Goal: Task Accomplishment & Management: Use online tool/utility

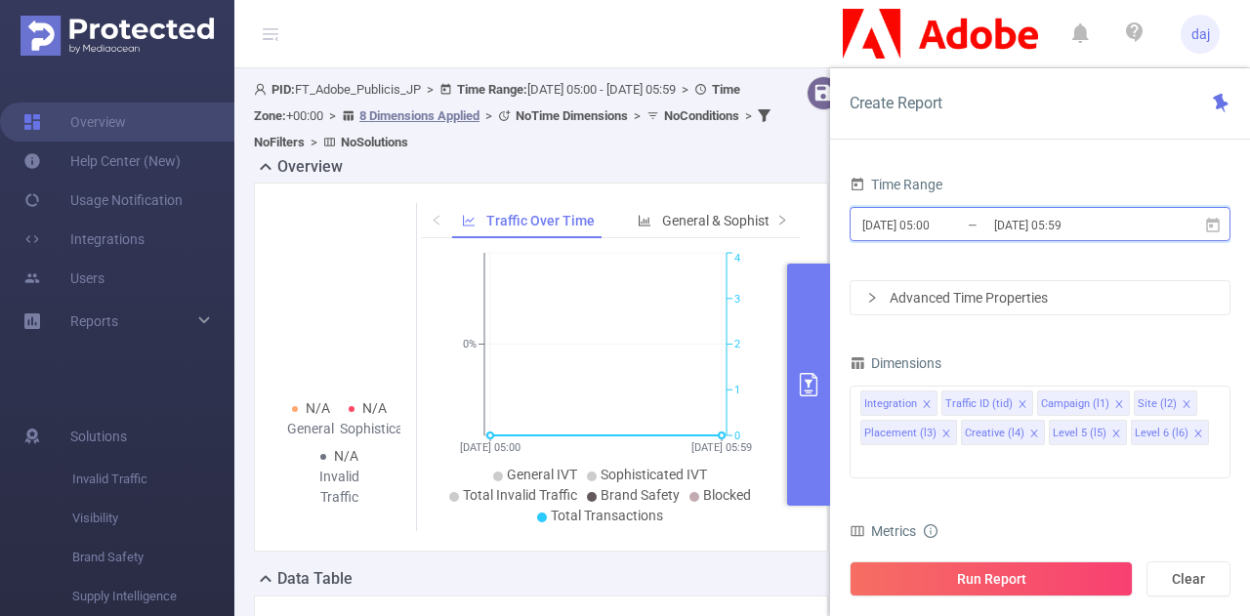
click at [961, 238] on span "[DATE] 05:00 _ [DATE] 05:59" at bounding box center [1039, 224] width 381 height 34
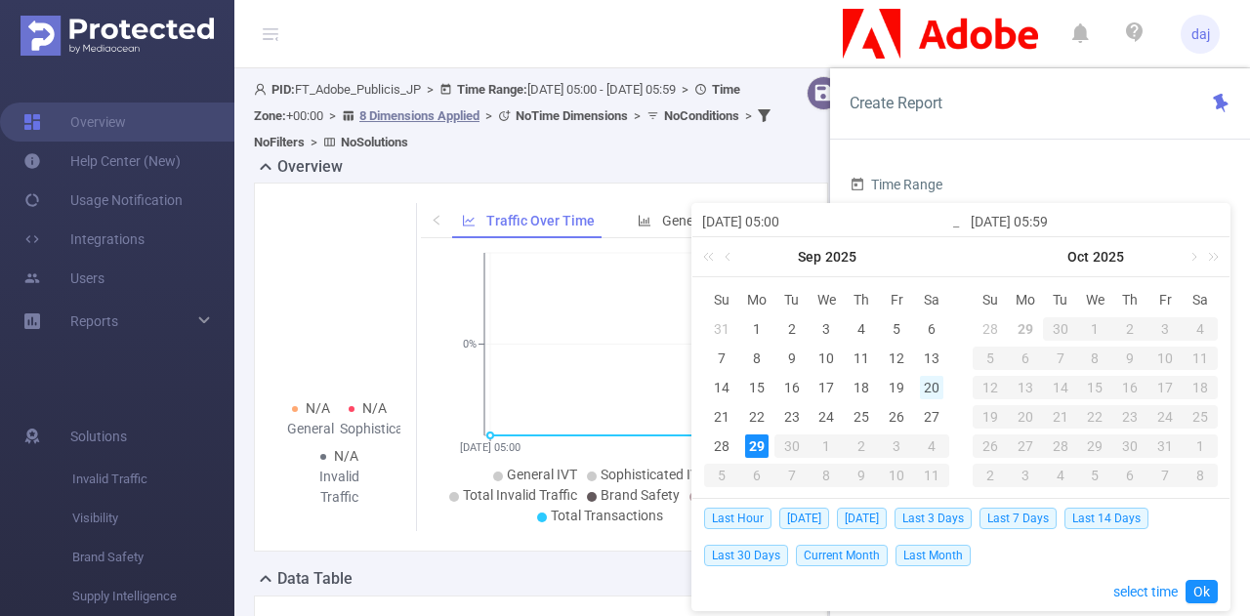
click at [921, 384] on div "20" at bounding box center [931, 387] width 23 height 23
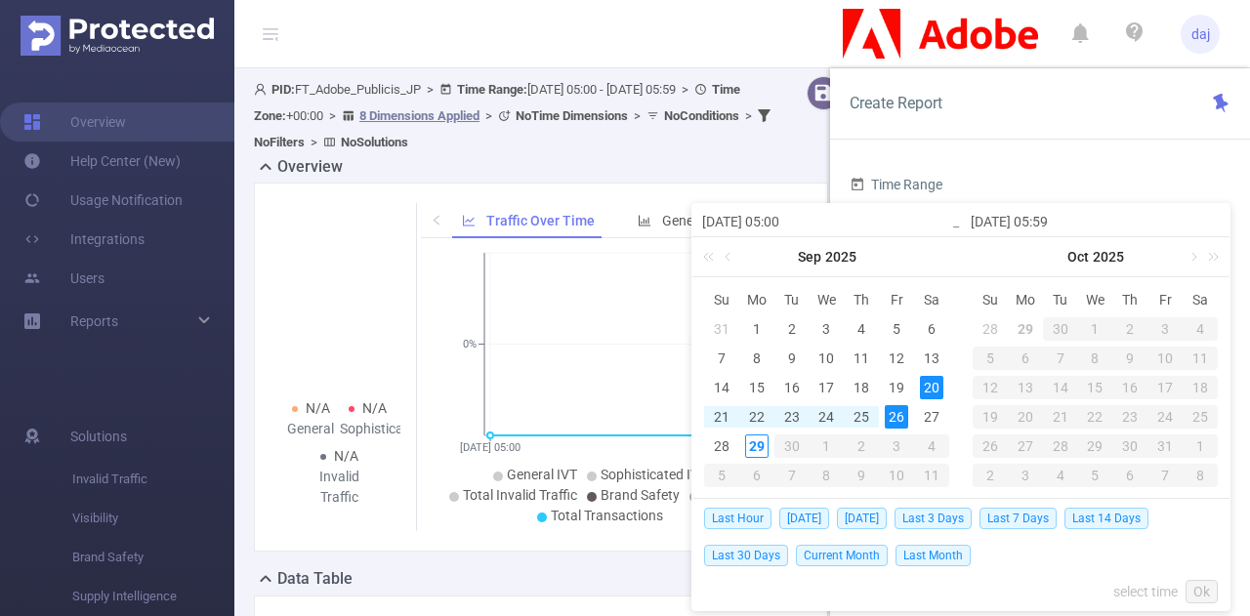
click at [898, 411] on div "26" at bounding box center [895, 416] width 23 height 23
type input "[DATE] 05:00"
type input "[DATE] 05:59"
type input "[DATE] 05:00"
type input "[DATE] 05:59"
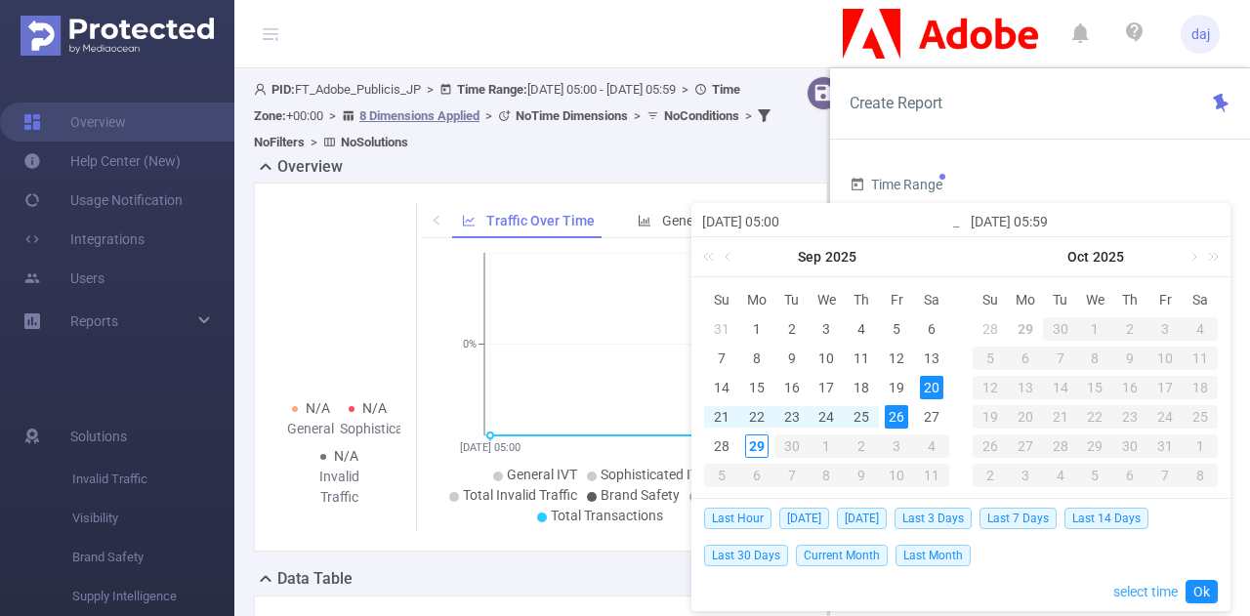
click at [1128, 596] on link "select time" at bounding box center [1145, 591] width 64 height 37
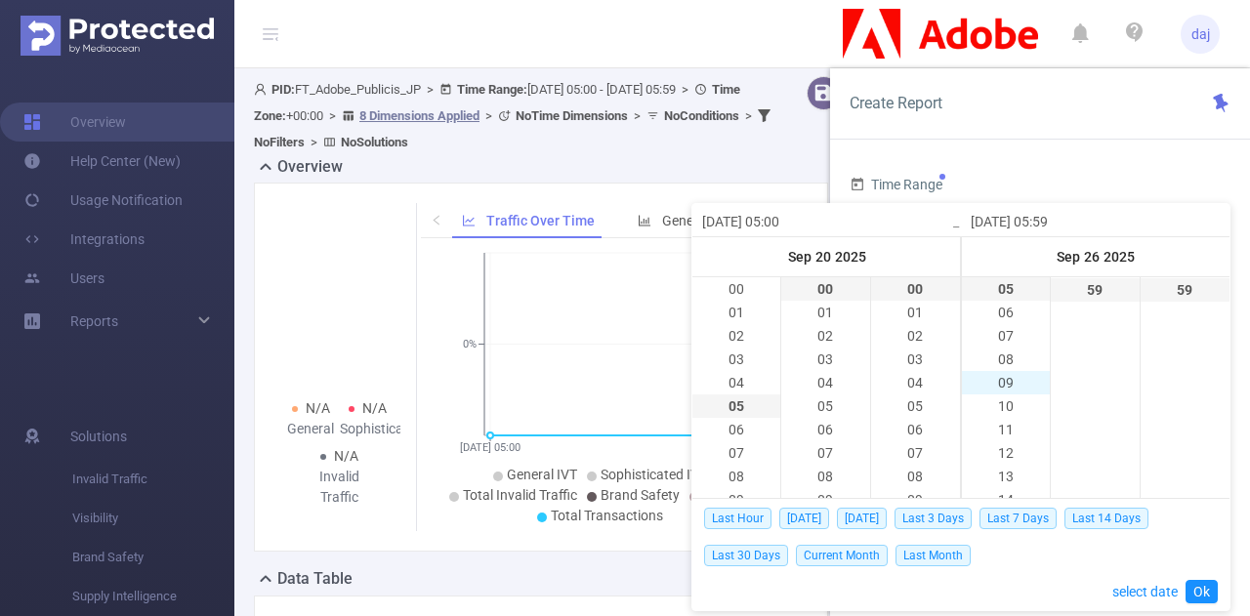
scroll to position [538, 0]
click at [1004, 291] on li "23" at bounding box center [1006, 289] width 88 height 23
type input "[DATE] 23:59"
click at [1207, 585] on link "Ok" at bounding box center [1201, 591] width 32 height 23
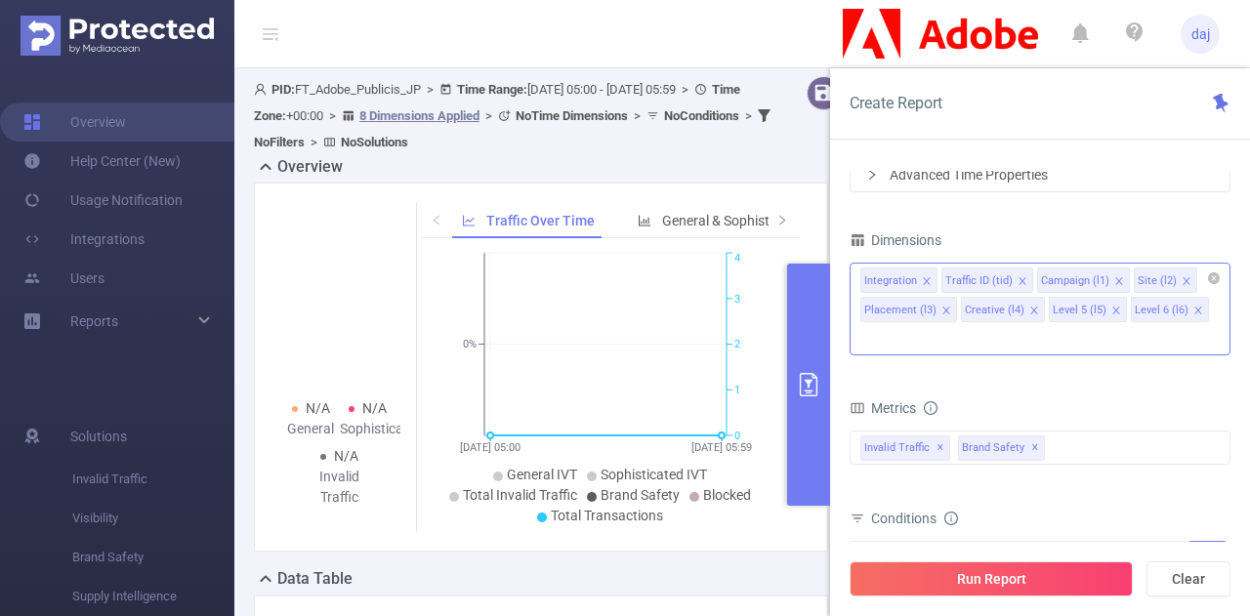
click at [928, 276] on icon "icon: close" at bounding box center [927, 281] width 10 height 10
click at [951, 306] on icon "icon: close" at bounding box center [946, 311] width 10 height 10
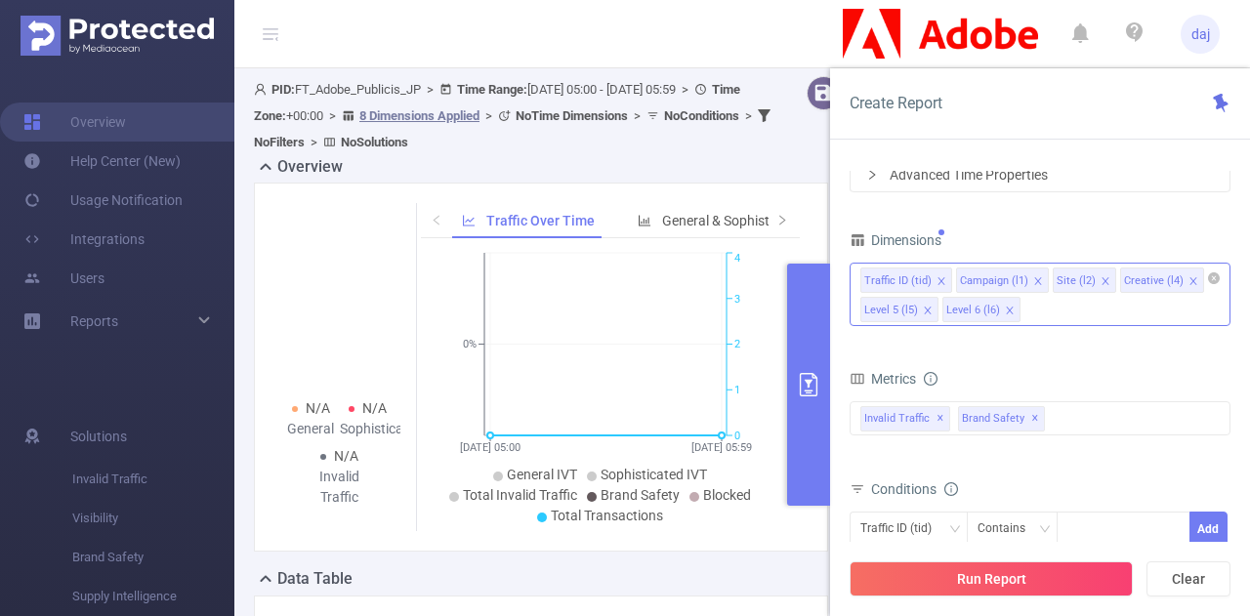
click at [1189, 279] on icon "icon: close" at bounding box center [1192, 280] width 7 height 7
click at [1182, 277] on icon "icon: close" at bounding box center [1187, 281] width 10 height 10
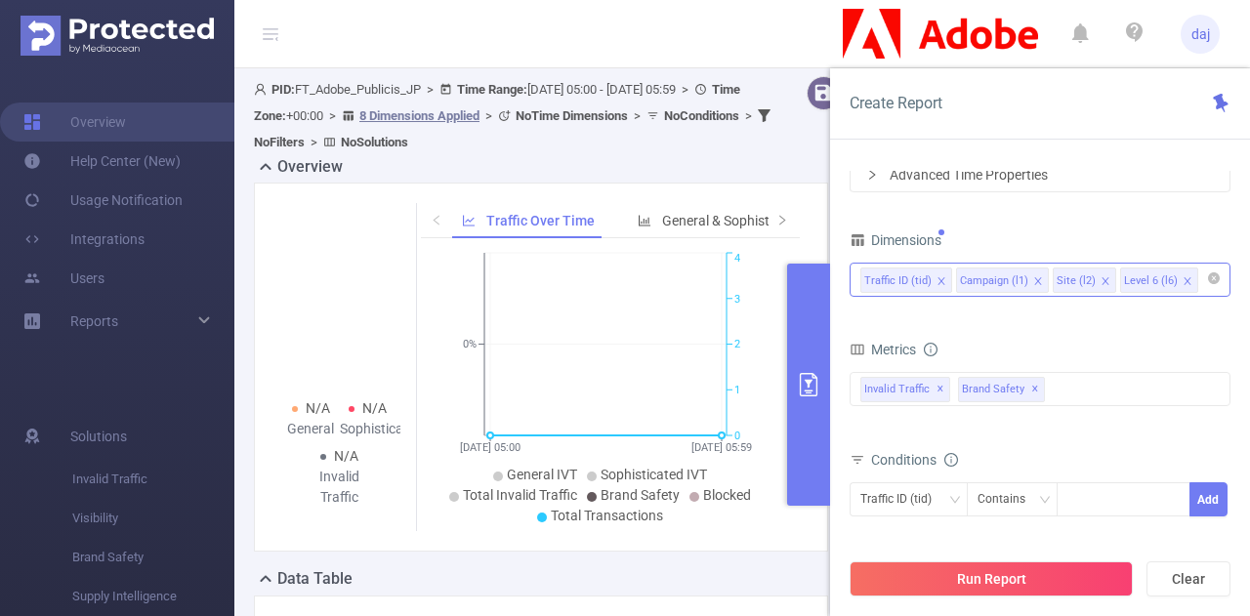
click at [1183, 277] on icon "icon: close" at bounding box center [1186, 280] width 7 height 7
click at [936, 393] on span "✕" at bounding box center [940, 389] width 8 height 23
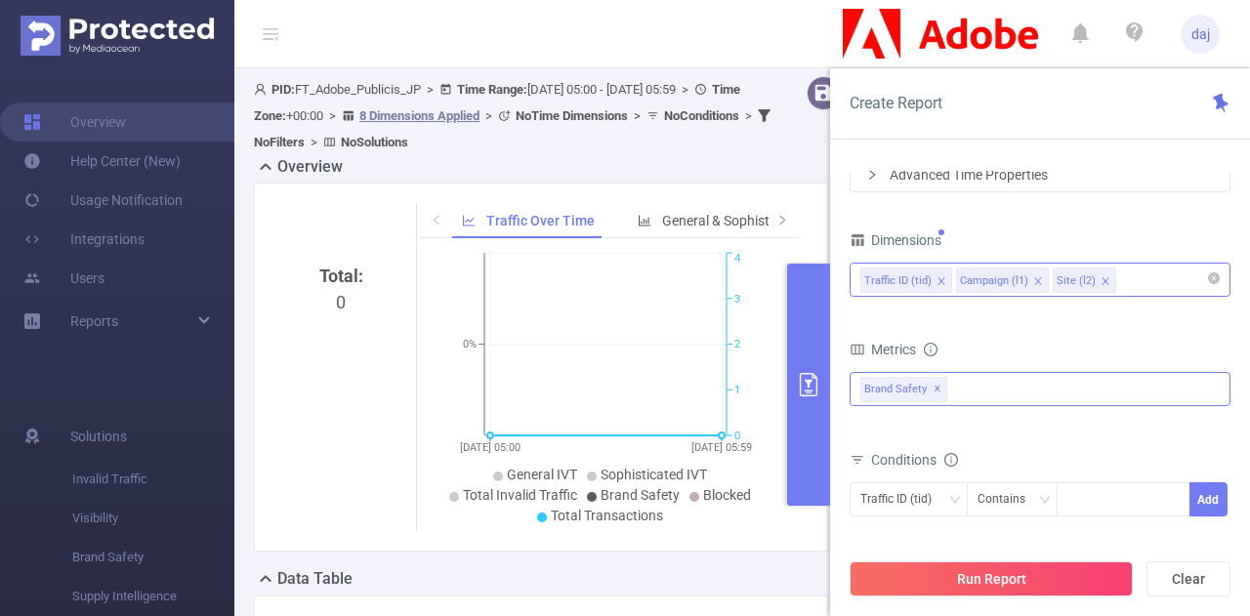
click at [936, 388] on span "✕" at bounding box center [937, 389] width 8 height 23
click at [936, 388] on div at bounding box center [1039, 387] width 381 height 31
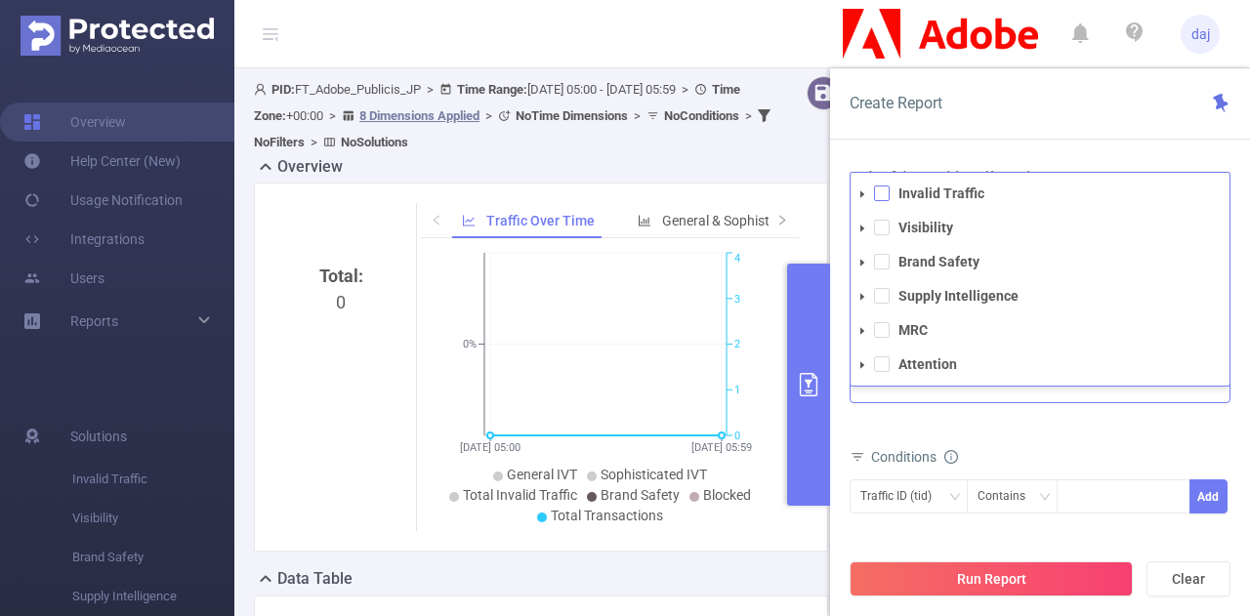
click at [885, 194] on span at bounding box center [882, 193] width 16 height 16
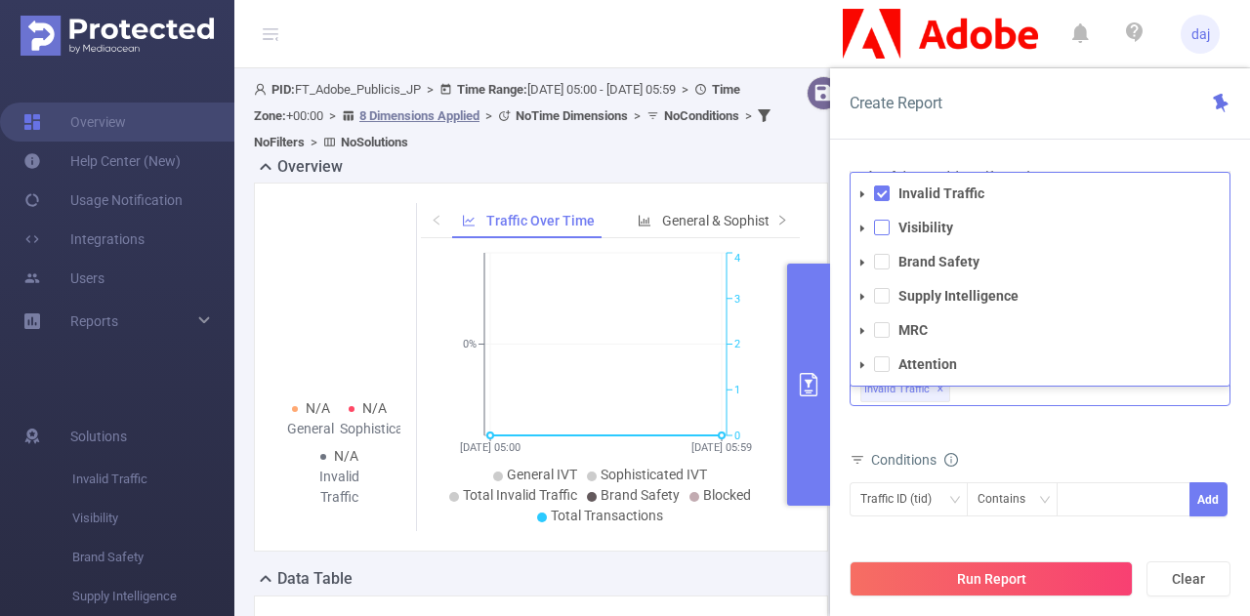
click at [884, 224] on span at bounding box center [882, 228] width 16 height 16
click at [881, 264] on span at bounding box center [882, 262] width 16 height 16
click at [878, 289] on span at bounding box center [882, 296] width 16 height 16
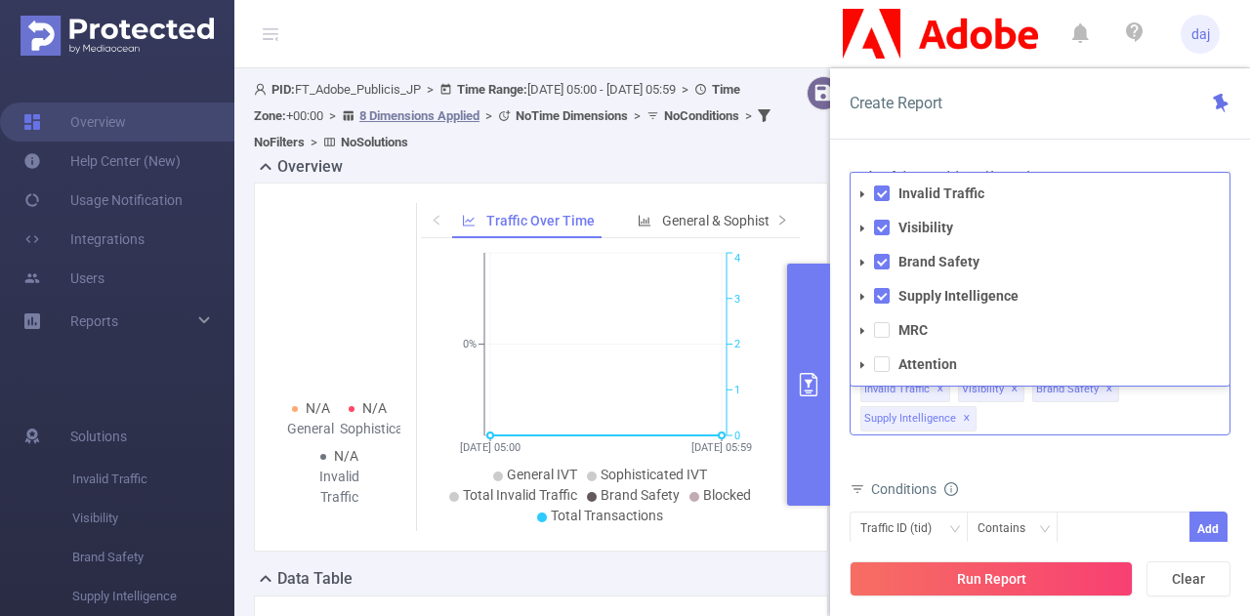
click at [880, 317] on li "MRC" at bounding box center [1039, 330] width 379 height 26
click at [879, 327] on span at bounding box center [882, 330] width 16 height 16
click at [879, 353] on li "Attention" at bounding box center [1039, 364] width 379 height 26
click at [875, 361] on span at bounding box center [882, 364] width 16 height 16
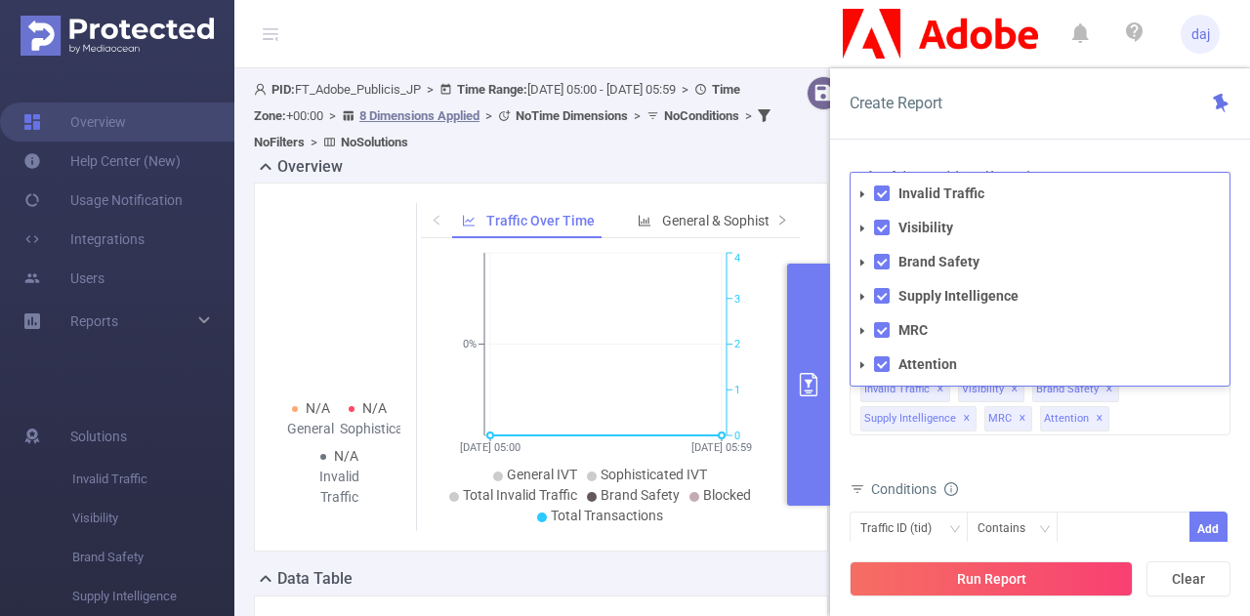
click at [1082, 479] on div "Conditions" at bounding box center [1039, 491] width 381 height 32
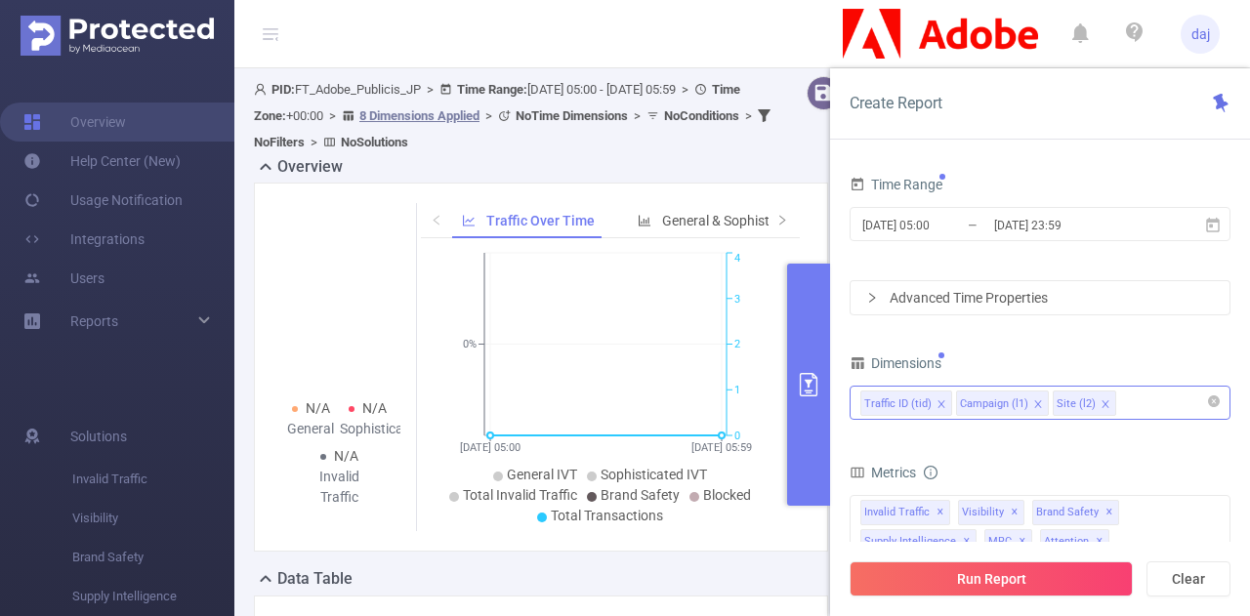
click at [899, 307] on div "Advanced Time Properties" at bounding box center [1039, 297] width 379 height 33
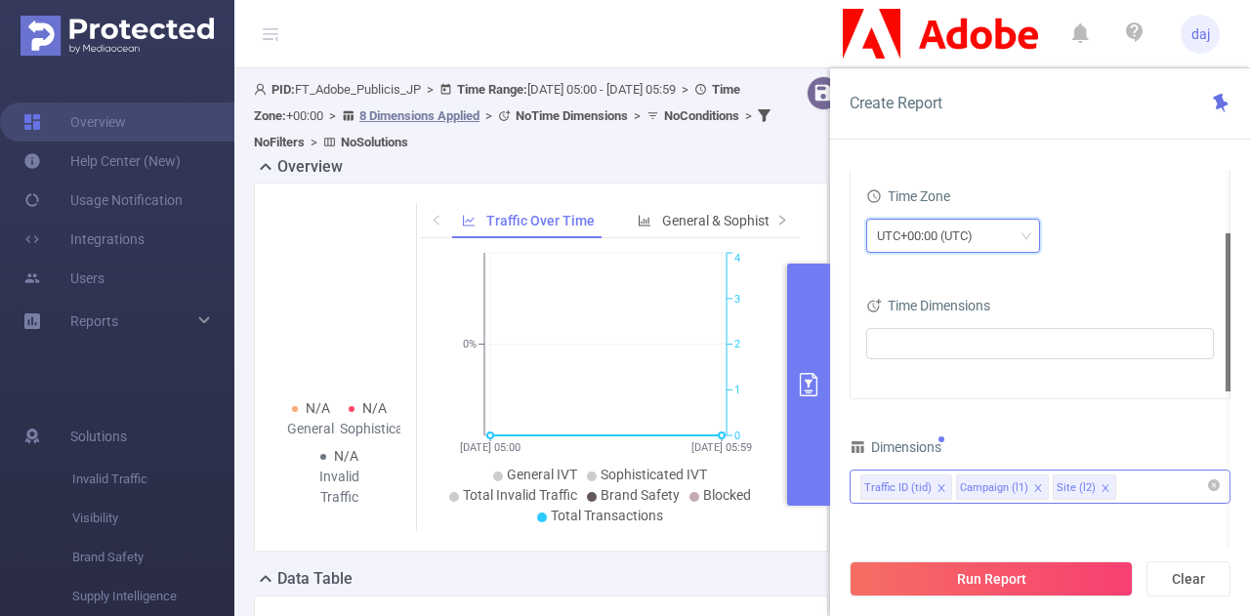
click at [902, 242] on div "UTC+00:00 (UTC)" at bounding box center [931, 236] width 109 height 32
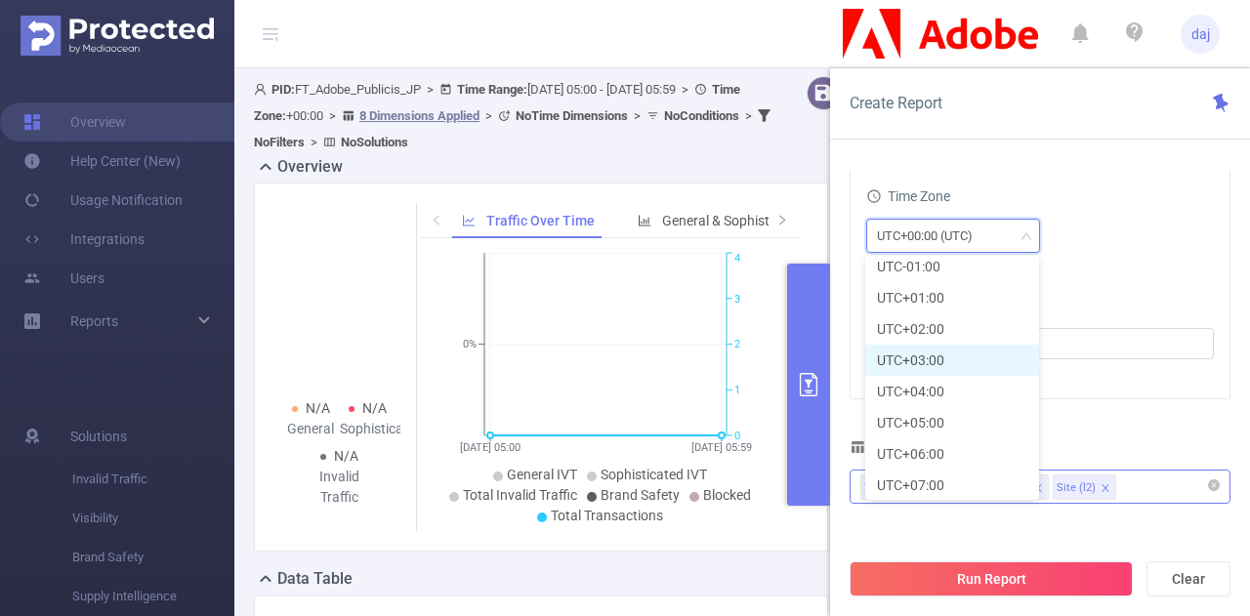
scroll to position [543, 0]
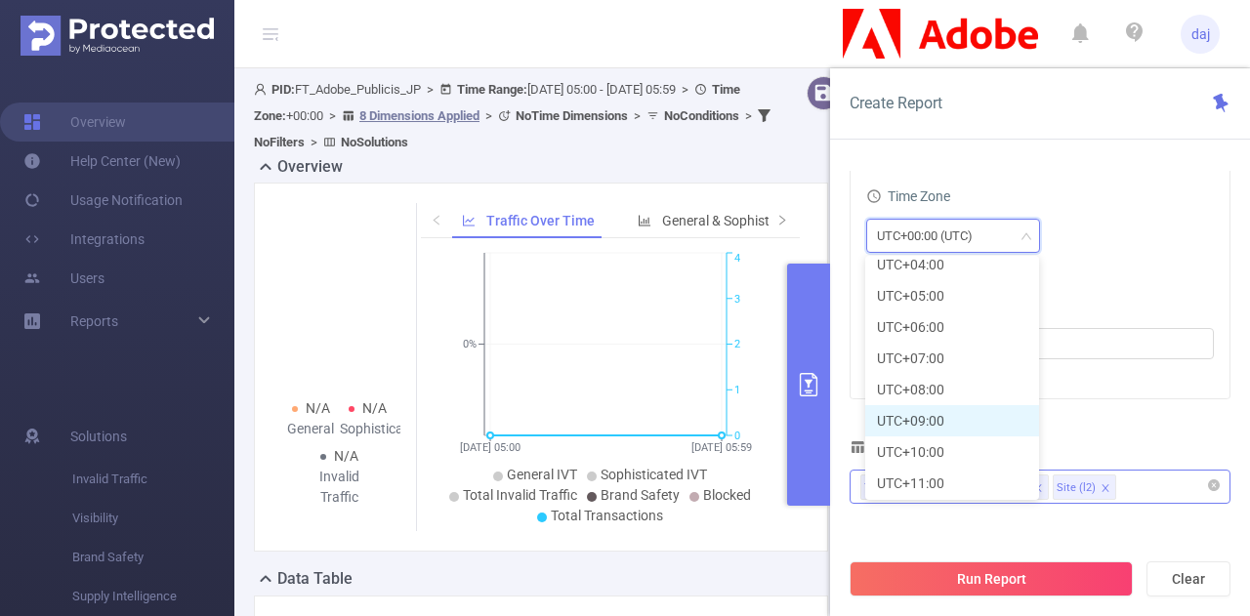
click at [930, 419] on li "UTC+09:00" at bounding box center [952, 420] width 174 height 31
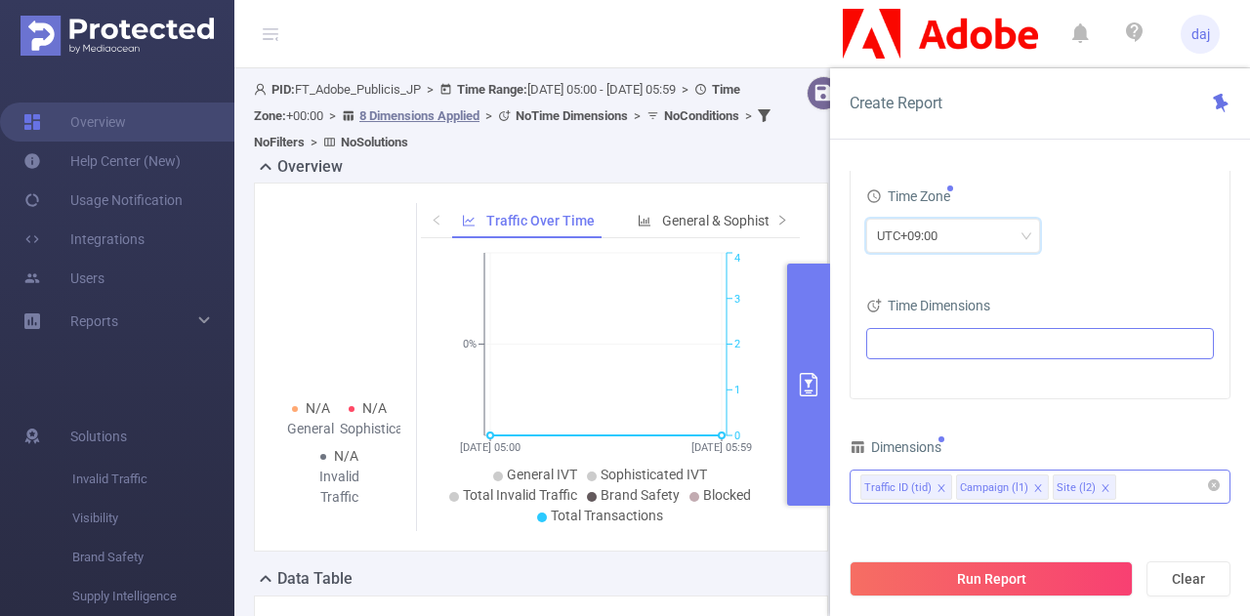
click at [935, 331] on ul at bounding box center [1032, 343] width 321 height 29
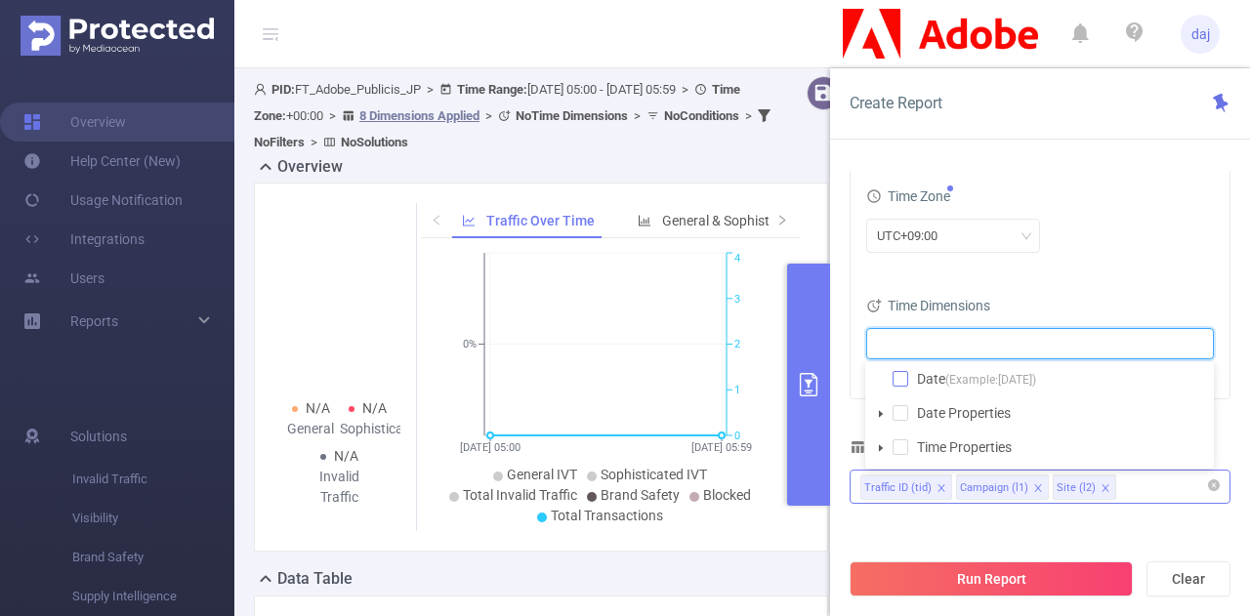
click at [899, 385] on span at bounding box center [900, 379] width 16 height 16
click at [1056, 257] on div "UTC+09:00" at bounding box center [1040, 238] width 348 height 46
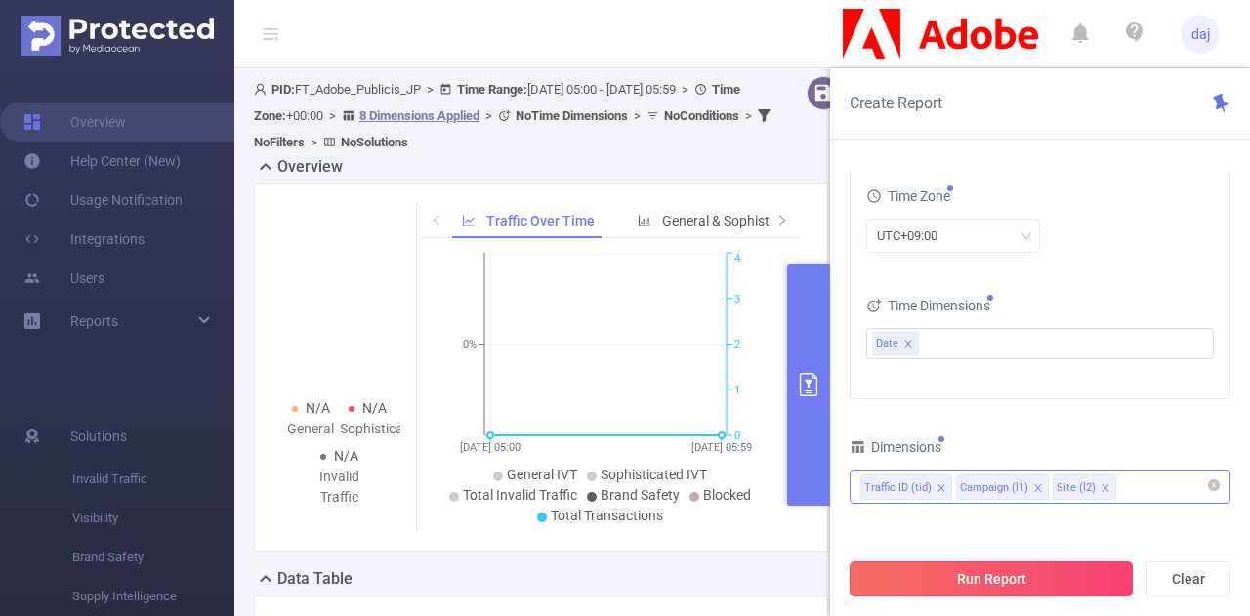
click at [1049, 587] on button "Run Report" at bounding box center [990, 578] width 283 height 35
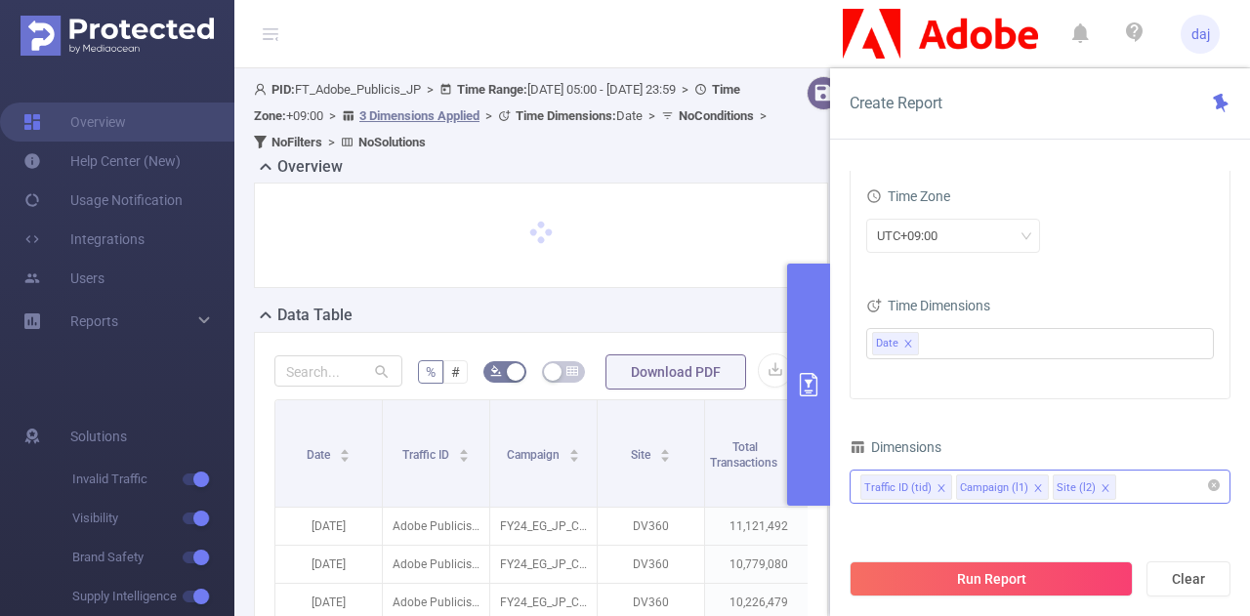
click at [806, 414] on button "primary" at bounding box center [808, 385] width 43 height 242
click at [818, 339] on button "primary" at bounding box center [808, 385] width 43 height 242
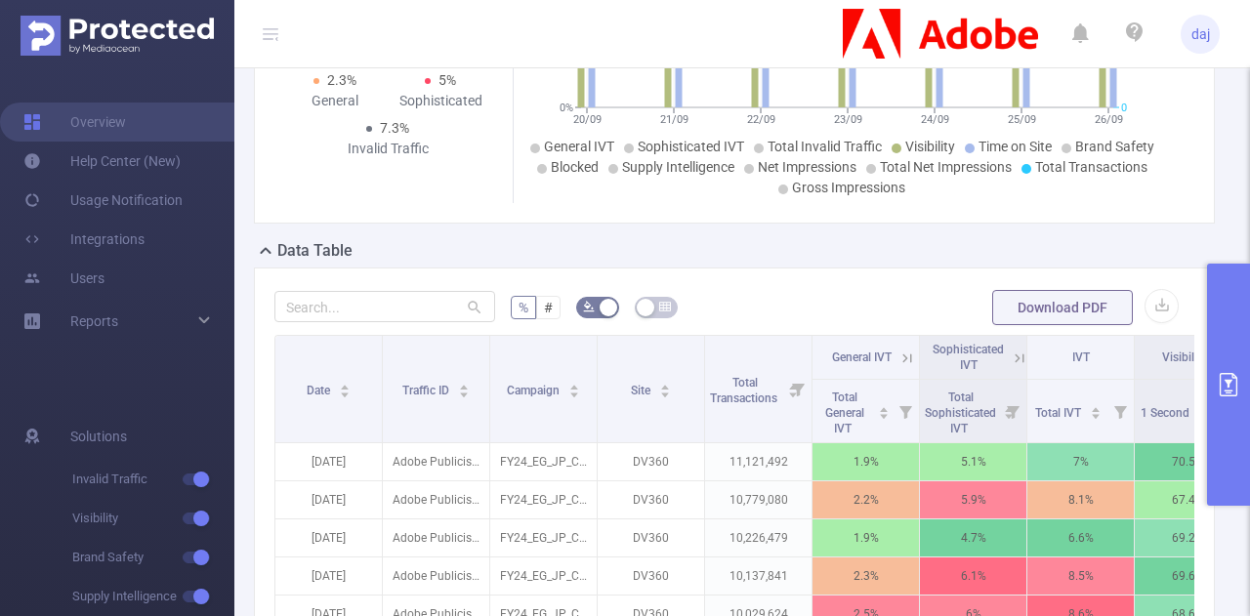
scroll to position [302, 0]
click at [1157, 294] on button "button" at bounding box center [1161, 306] width 34 height 34
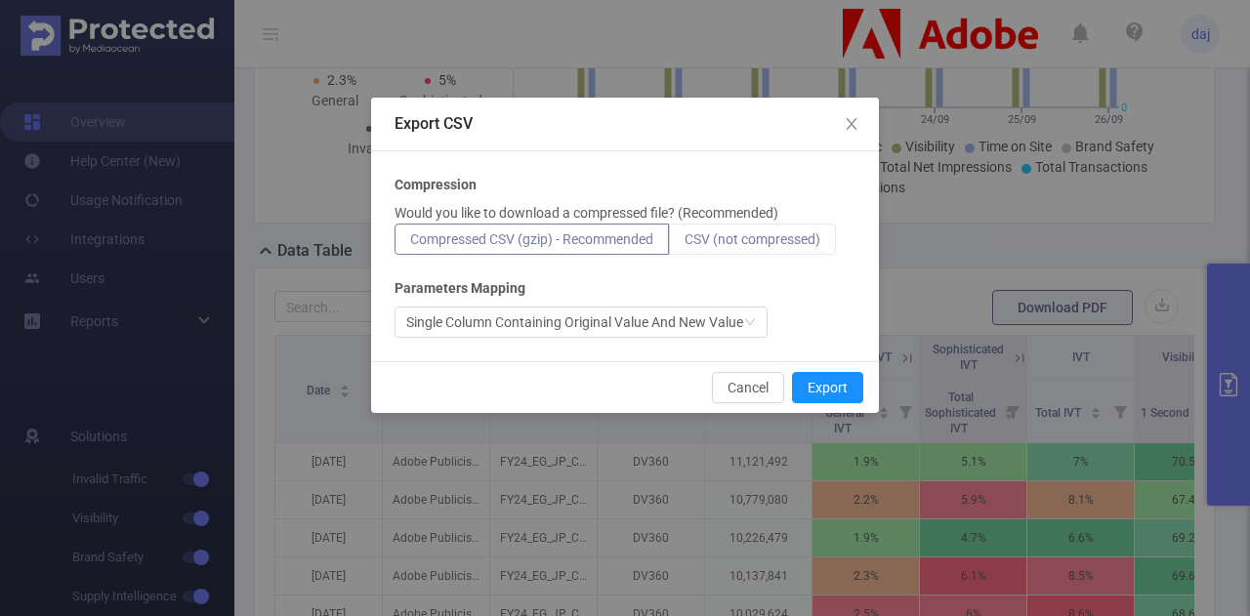
click at [720, 243] on span "CSV (not compressed)" at bounding box center [752, 239] width 136 height 16
click at [684, 244] on input "CSV (not compressed)" at bounding box center [684, 244] width 0 height 0
click at [828, 385] on button "Export" at bounding box center [827, 387] width 71 height 31
